Goal: Task Accomplishment & Management: Manage account settings

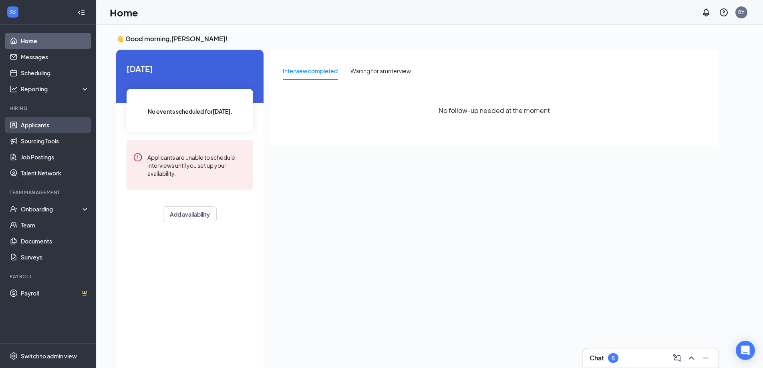
click at [49, 125] on link "Applicants" at bounding box center [55, 125] width 69 height 16
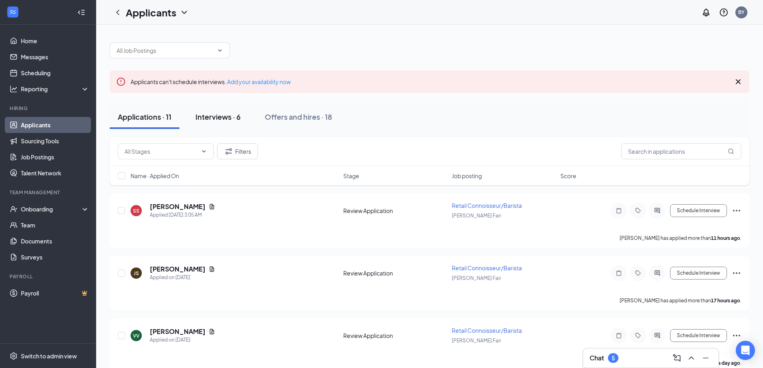
click at [229, 117] on div "Interviews · 6" at bounding box center [218, 117] width 45 height 10
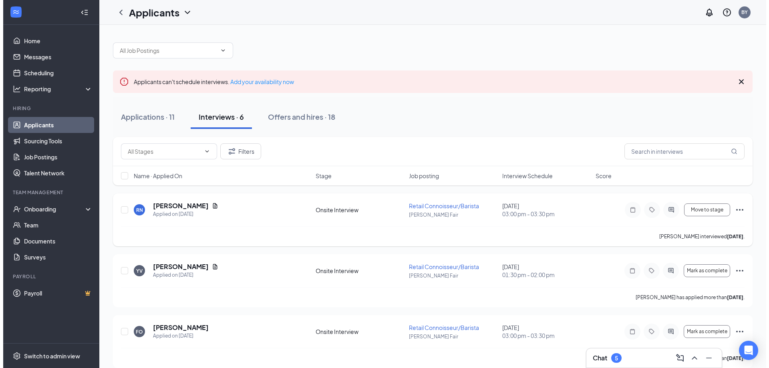
scroll to position [40, 0]
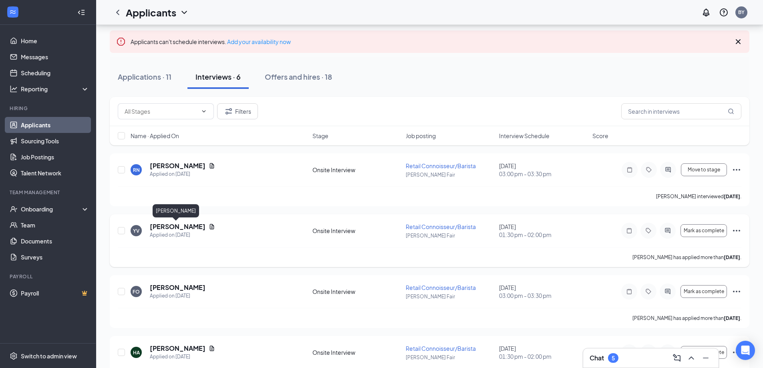
click at [176, 228] on h5 "[PERSON_NAME]" at bounding box center [178, 226] width 56 height 9
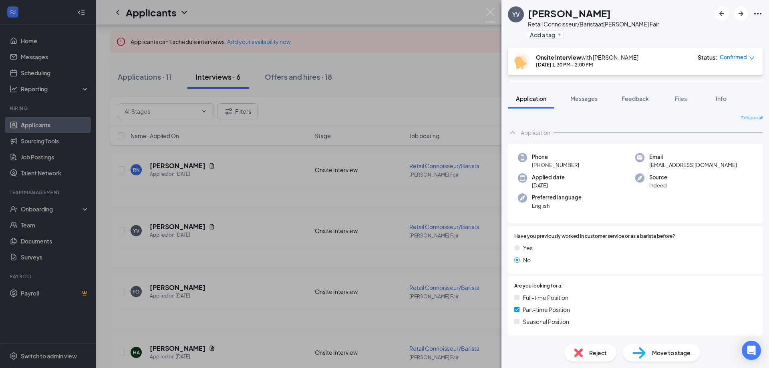
click at [417, 61] on div "YV [PERSON_NAME] Retail Connoisseur/Barista at [PERSON_NAME] Fair Add a tag Ons…" at bounding box center [384, 184] width 769 height 368
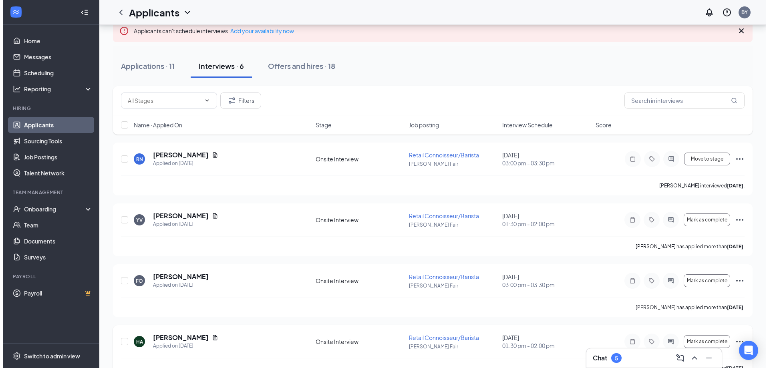
scroll to position [32, 0]
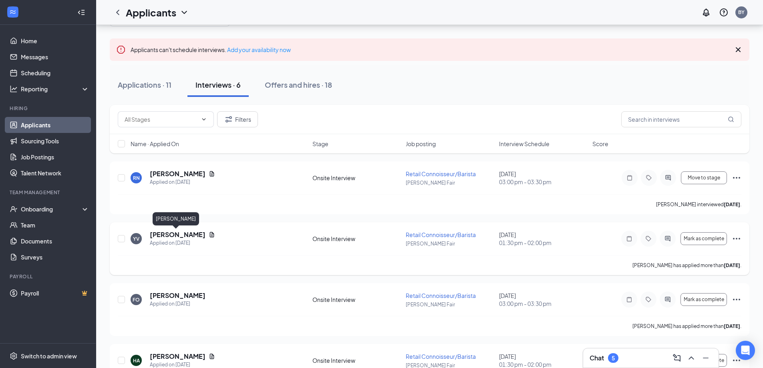
click at [174, 232] on h5 "[PERSON_NAME]" at bounding box center [178, 234] width 56 height 9
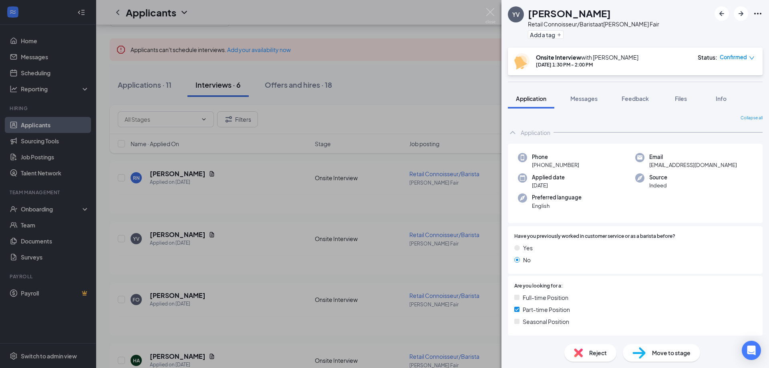
click at [372, 14] on div "YV [PERSON_NAME] Retail Connoisseur/Barista at [PERSON_NAME] Fair Add a tag Ons…" at bounding box center [384, 184] width 769 height 368
